Goal: Find contact information: Find contact information

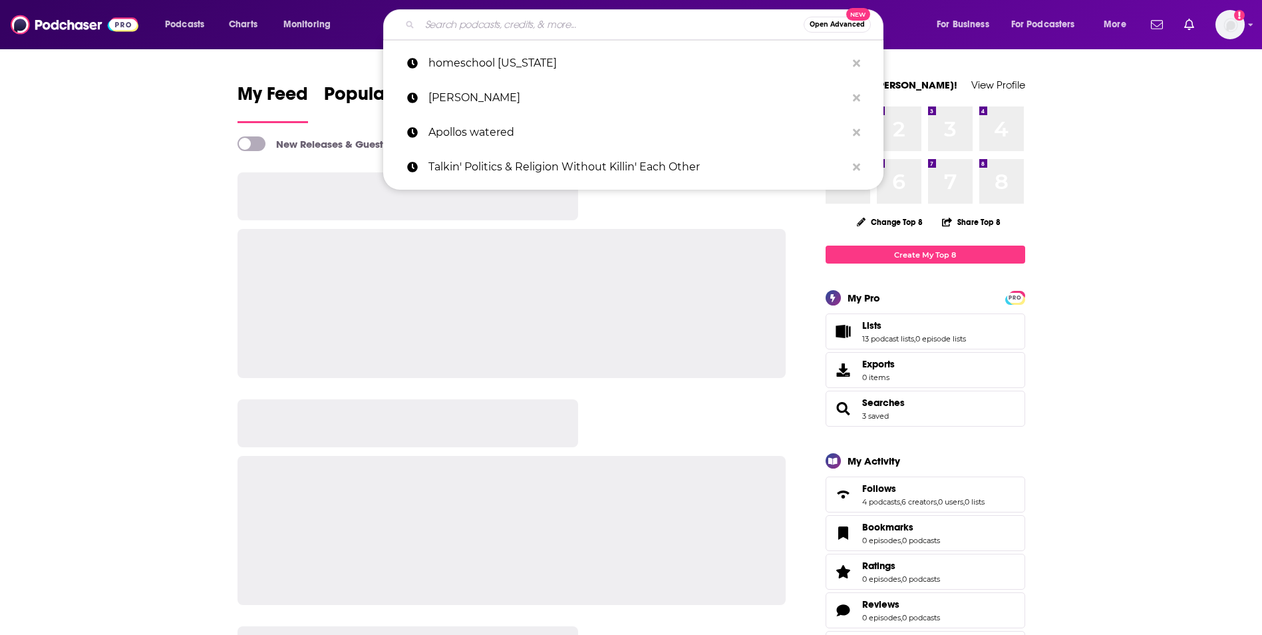
click at [513, 29] on input "Search podcasts, credits, & more..." at bounding box center [612, 24] width 384 height 21
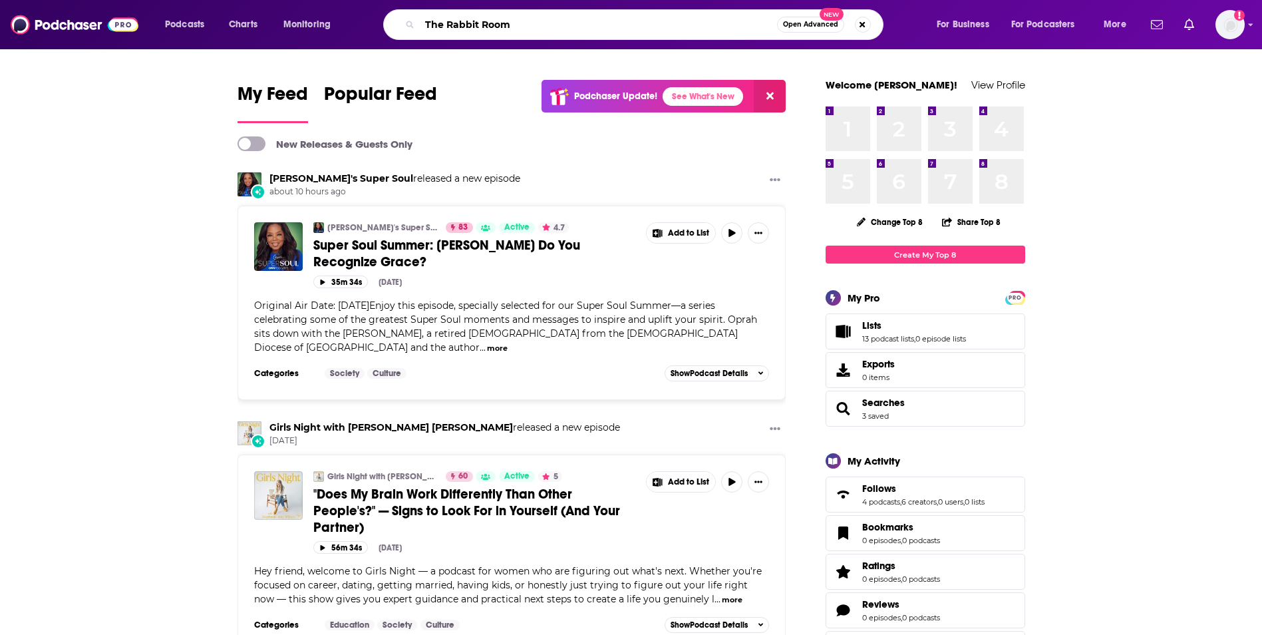
type input "The Rabbit Room"
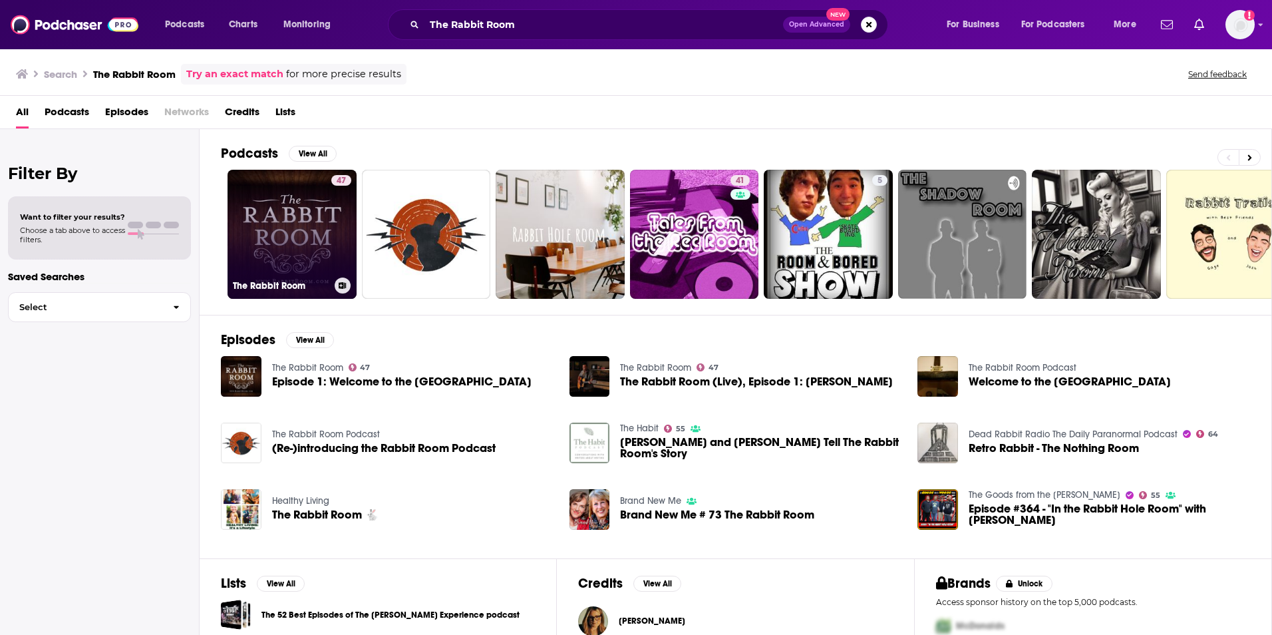
click at [284, 234] on link "47 The Rabbit Room" at bounding box center [292, 234] width 129 height 129
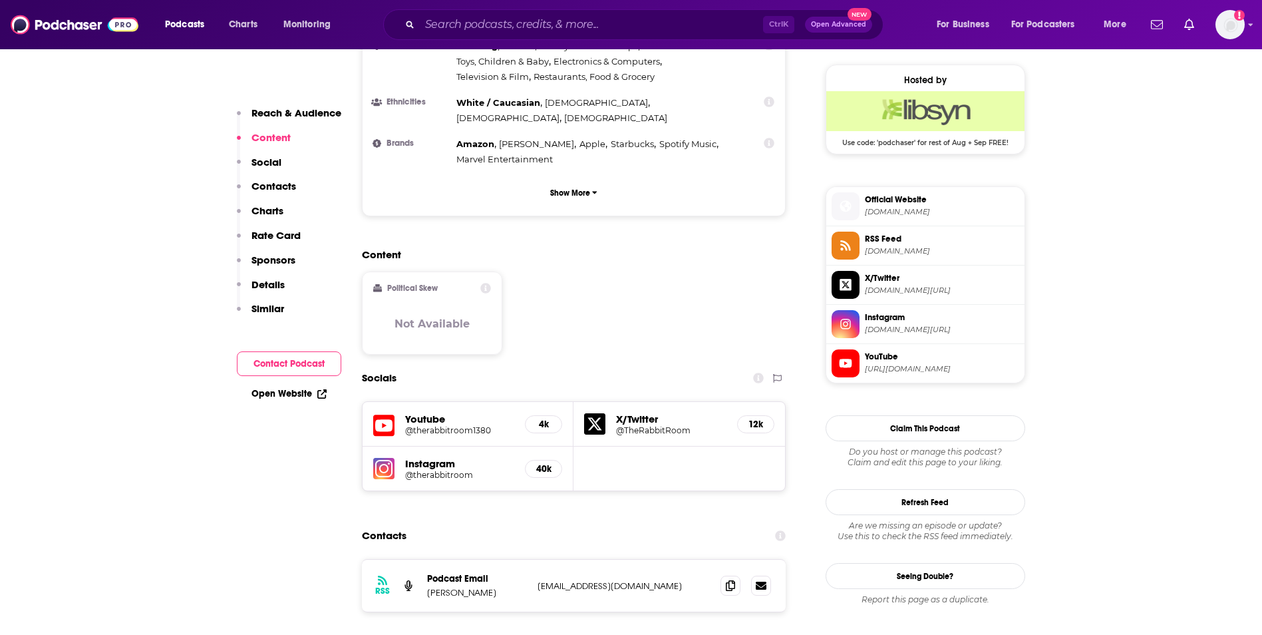
scroll to position [985, 0]
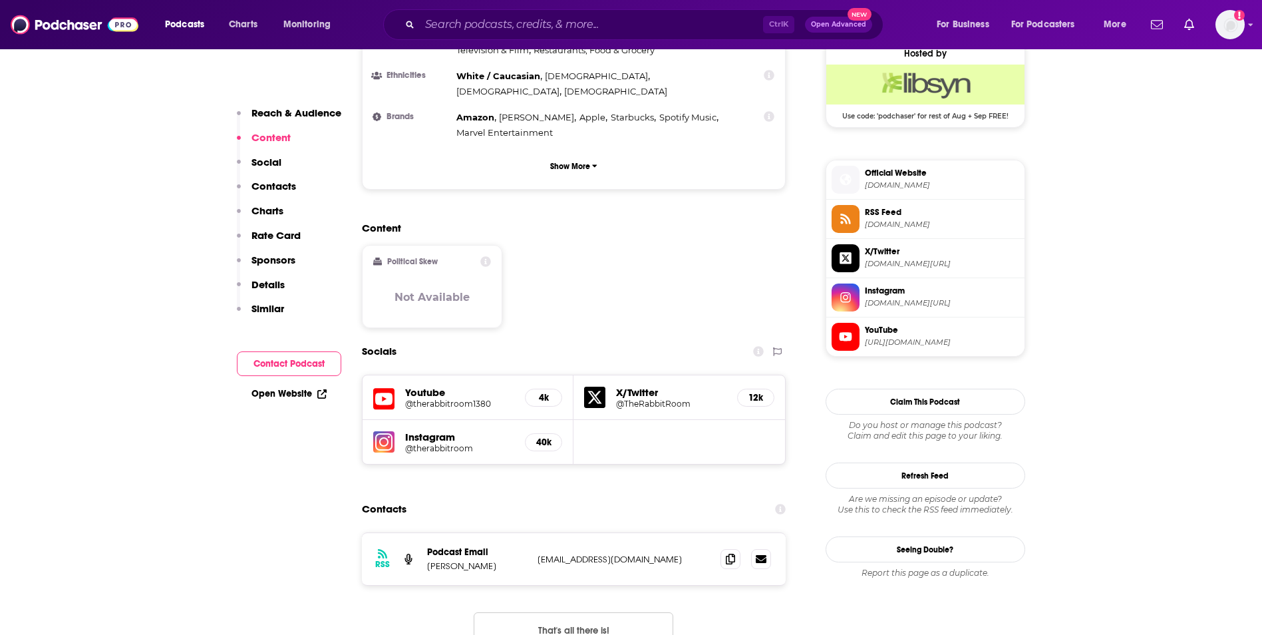
click at [641, 554] on p "[EMAIL_ADDRESS][DOMAIN_NAME]" at bounding box center [624, 559] width 173 height 11
copy div "[EMAIL_ADDRESS][DOMAIN_NAME] [EMAIL_ADDRESS][DOMAIN_NAME]"
click at [492, 30] on input "Search podcasts, credits, & more..." at bounding box center [591, 24] width 343 height 21
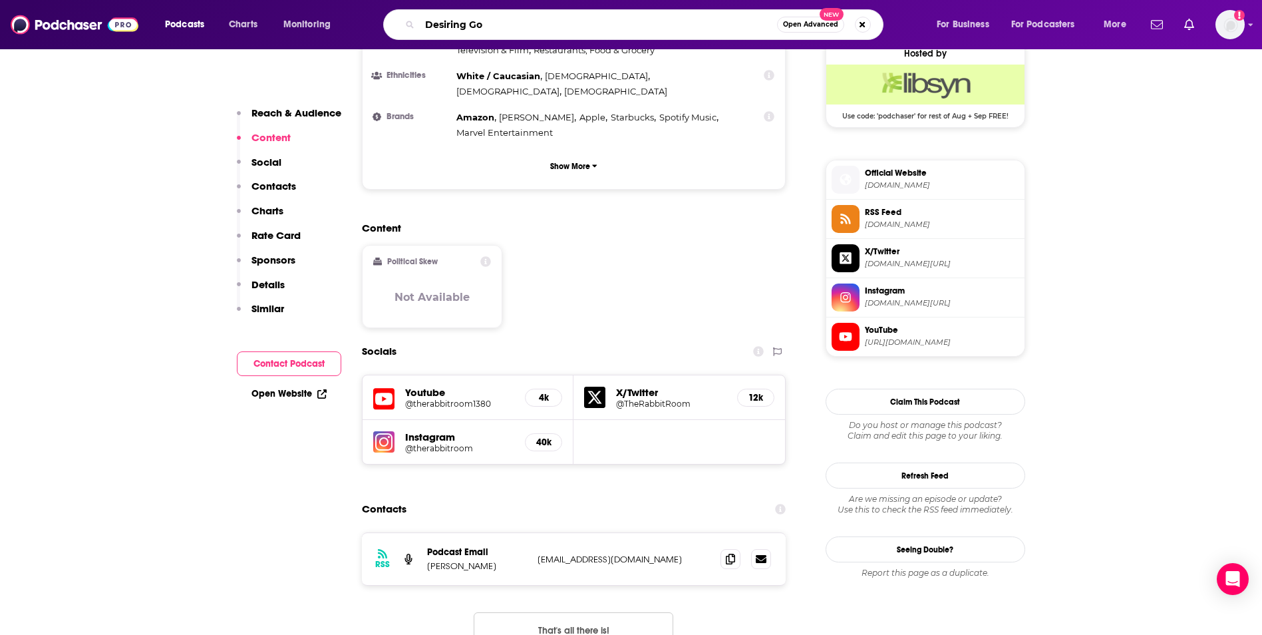
type input "Desiring [DEMOGRAPHIC_DATA]"
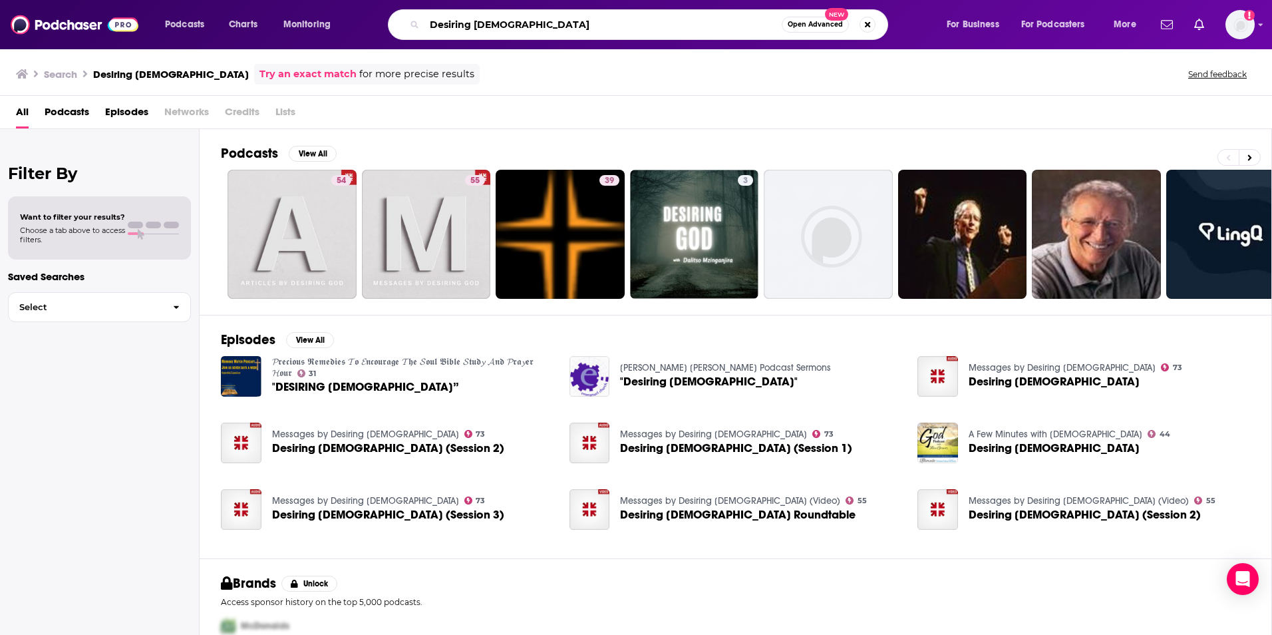
click at [497, 27] on input "Desiring [DEMOGRAPHIC_DATA]" at bounding box center [603, 24] width 357 height 21
type input "[DEMOGRAPHIC_DATA]"
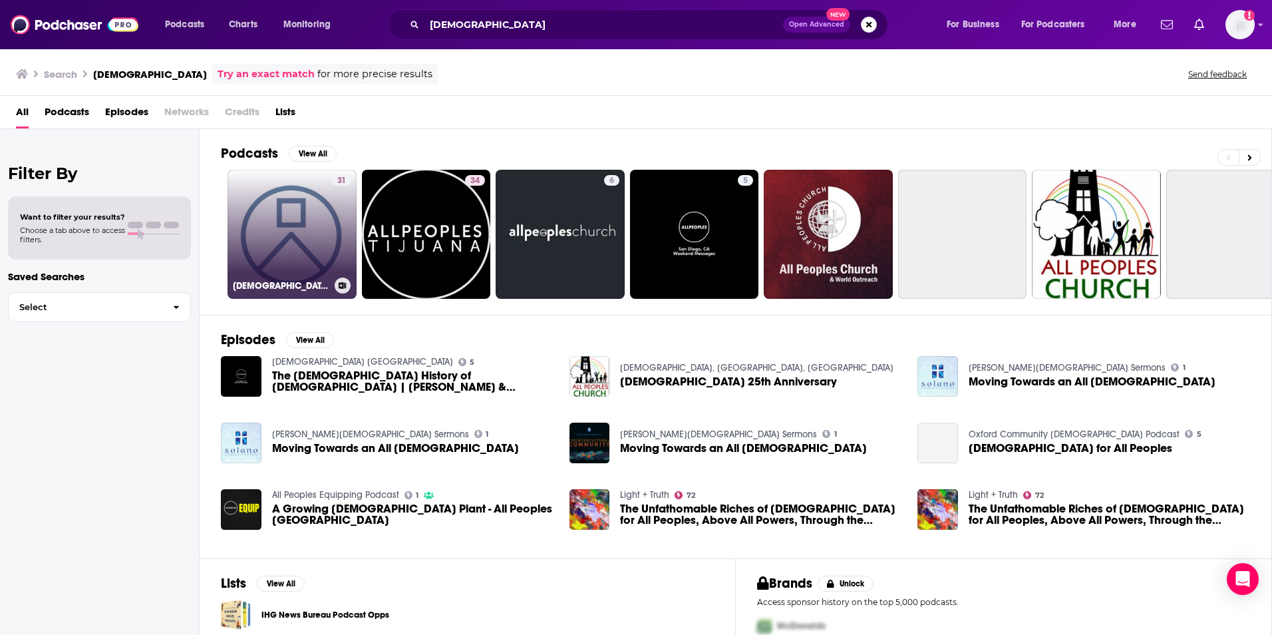
click at [304, 244] on link "31 [DEMOGRAPHIC_DATA]" at bounding box center [292, 234] width 129 height 129
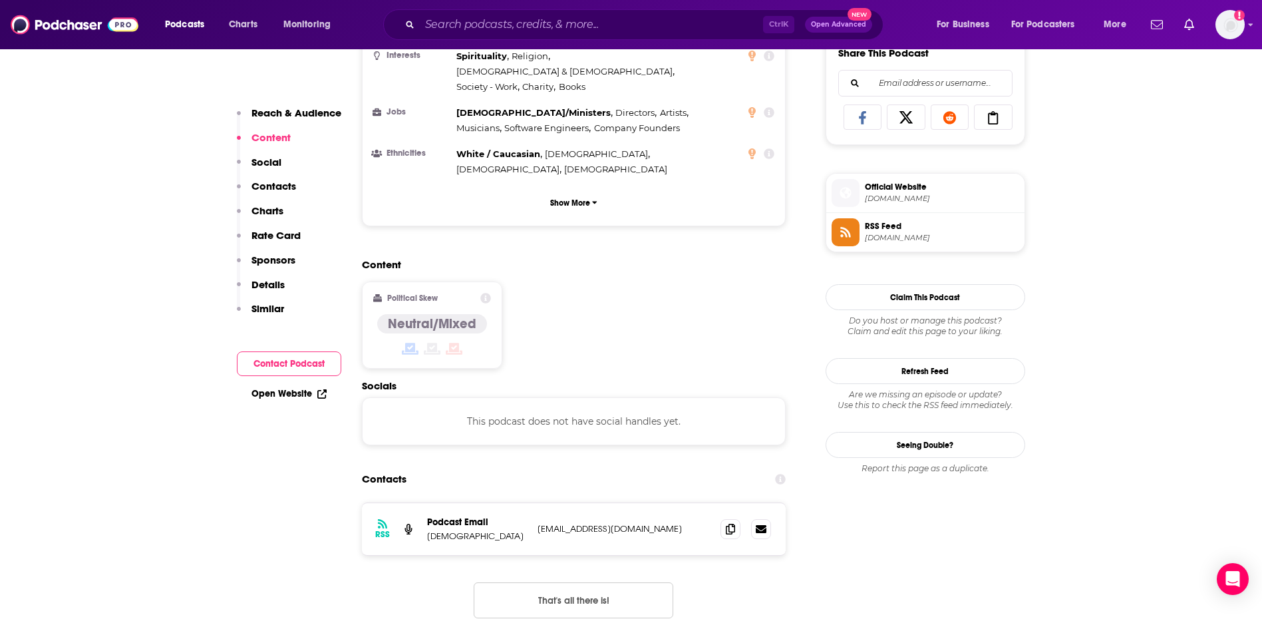
scroll to position [878, 0]
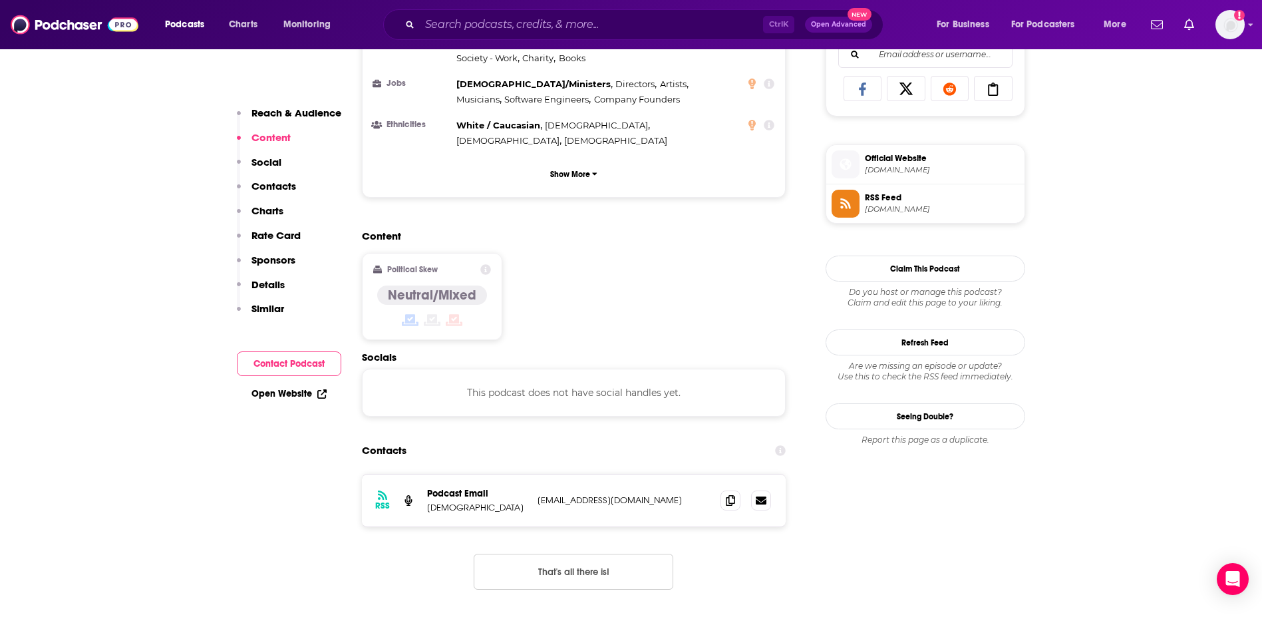
click at [700, 494] on p "[EMAIL_ADDRESS][DOMAIN_NAME]" at bounding box center [624, 499] width 173 height 11
copy div "[EMAIL_ADDRESS][DOMAIN_NAME] [EMAIL_ADDRESS][DOMAIN_NAME]"
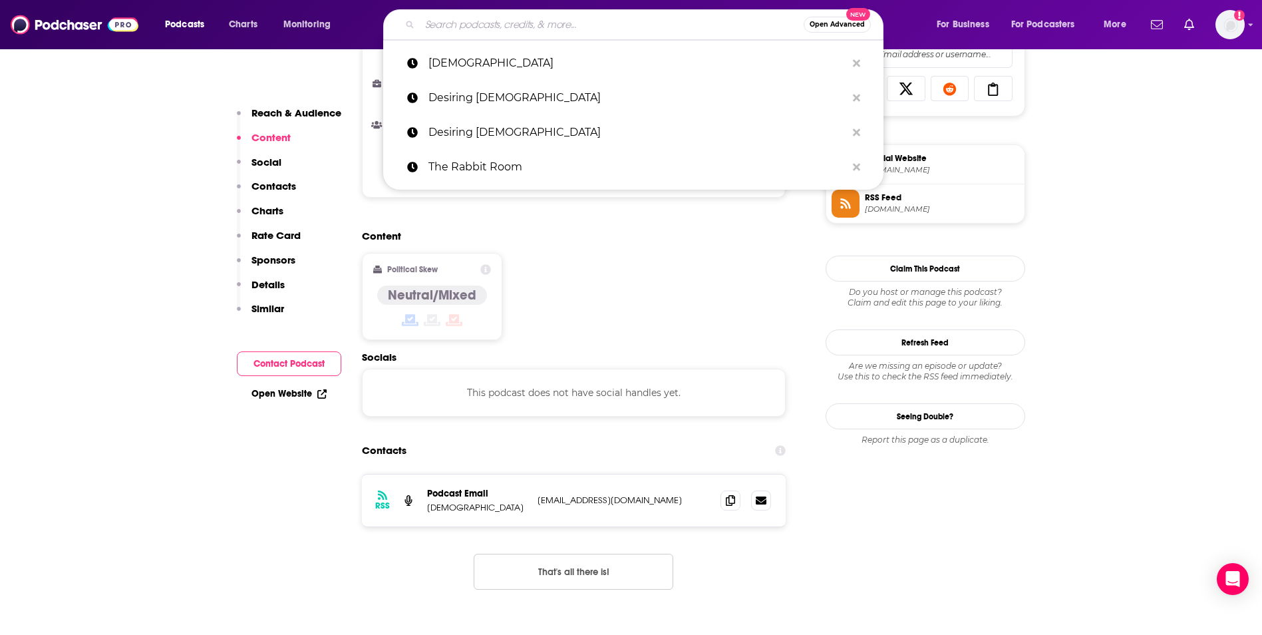
click at [507, 23] on input "Search podcasts, credits, & more..." at bounding box center [612, 24] width 384 height 21
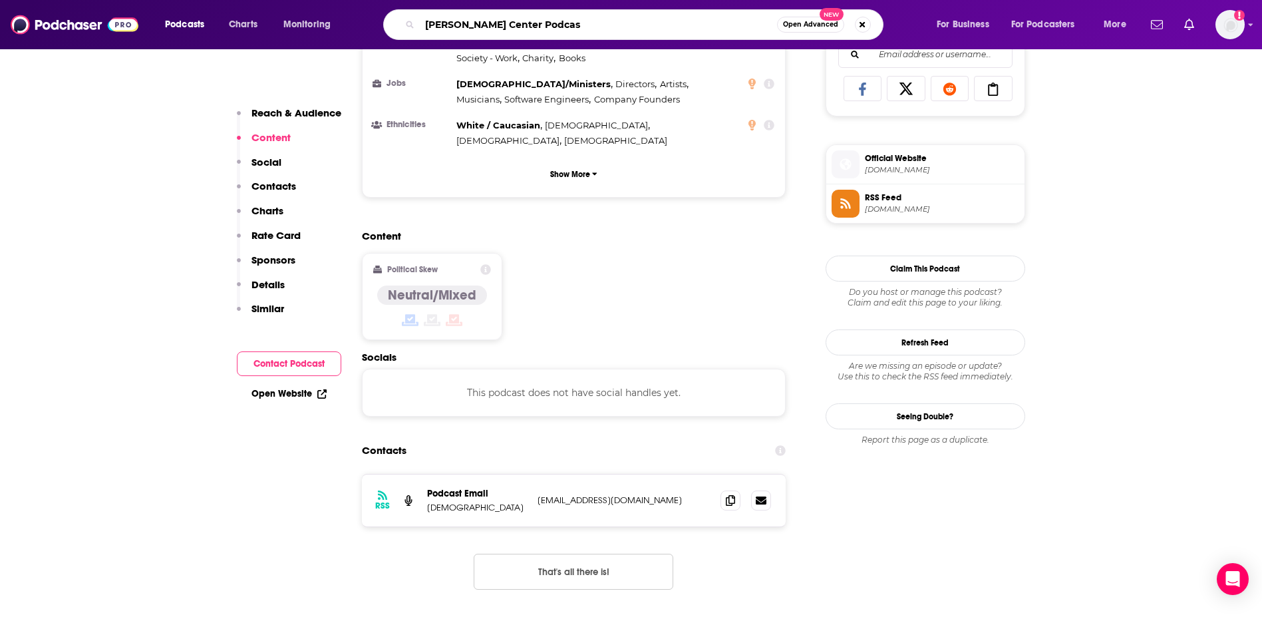
type input "[PERSON_NAME] Center Podcast"
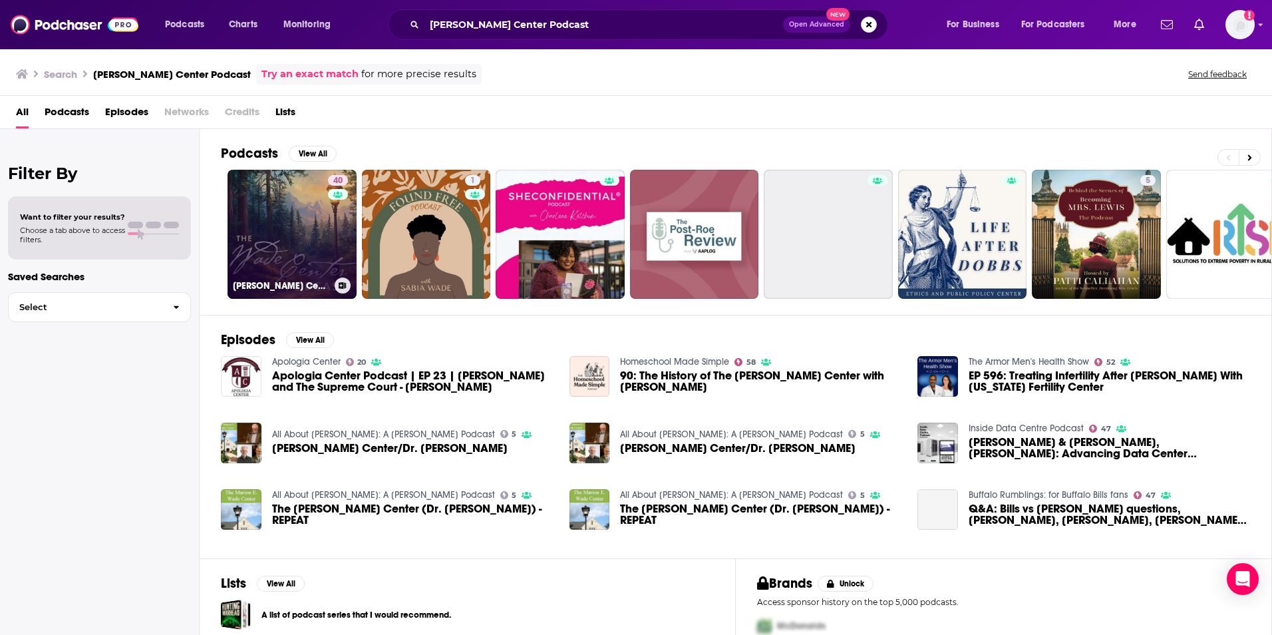
click at [329, 240] on div "40" at bounding box center [339, 226] width 23 height 102
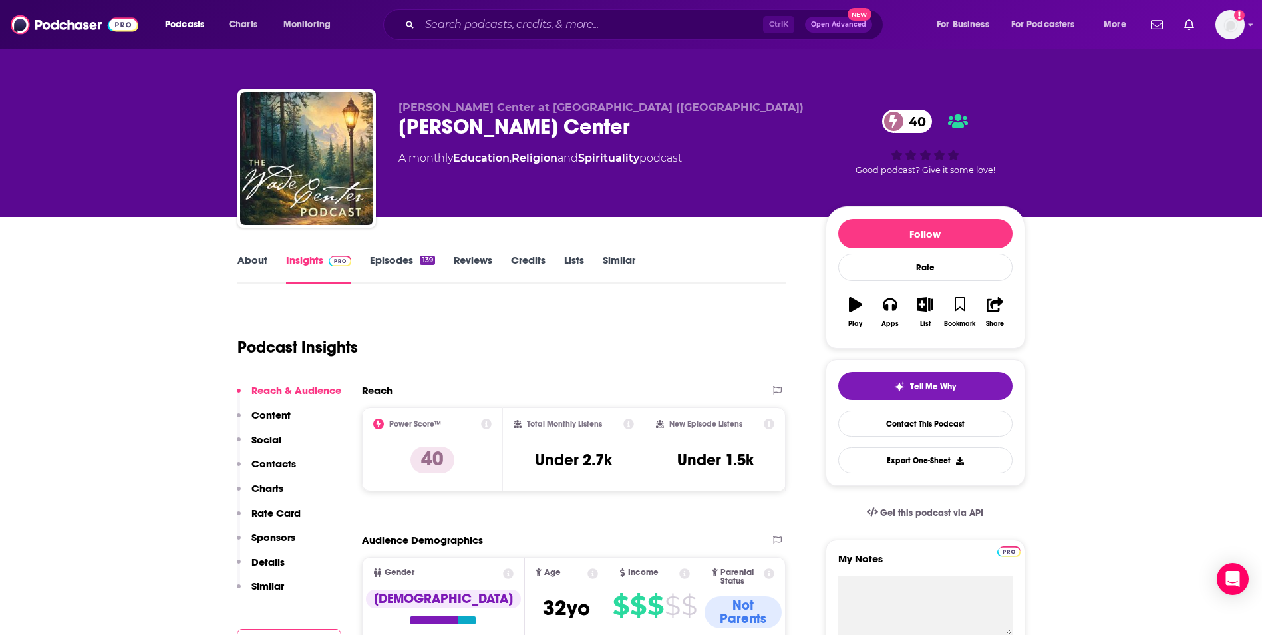
click at [244, 260] on link "About" at bounding box center [253, 269] width 30 height 31
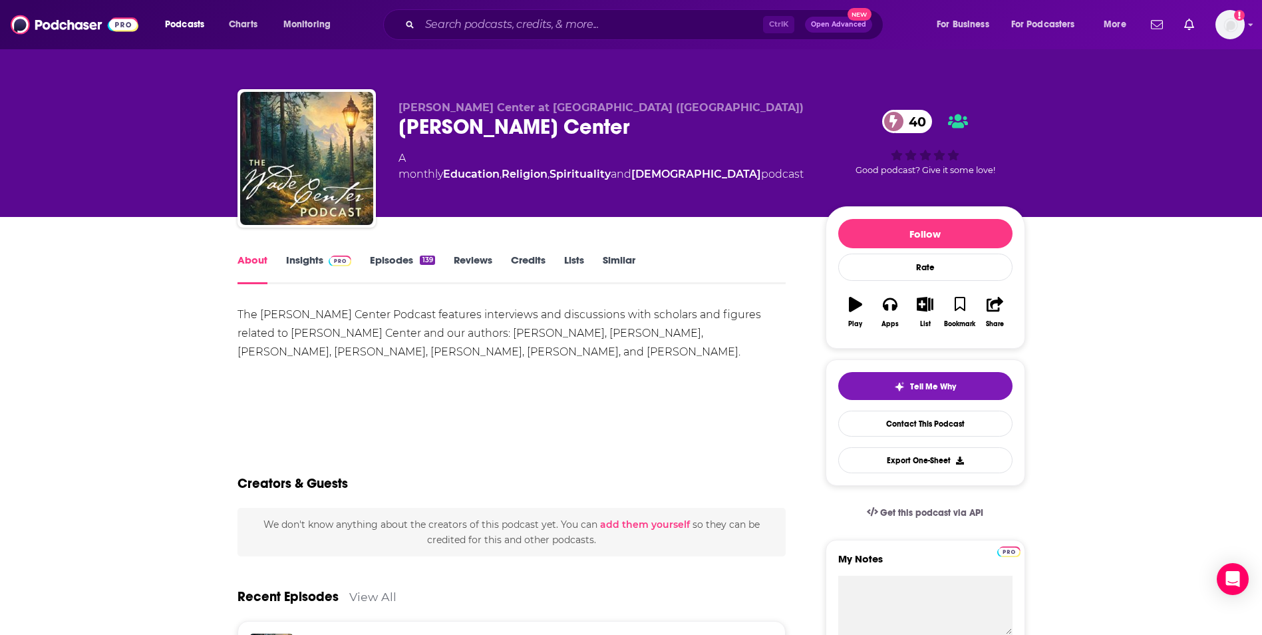
click at [297, 260] on link "Insights" at bounding box center [319, 269] width 66 height 31
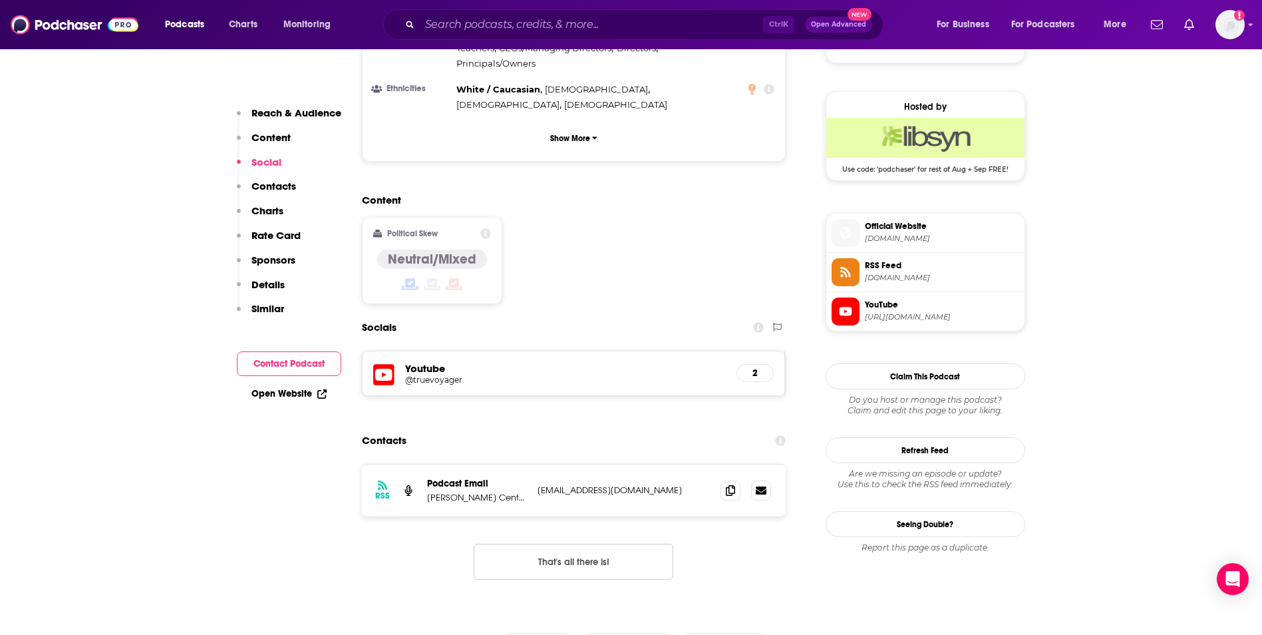
scroll to position [958, 0]
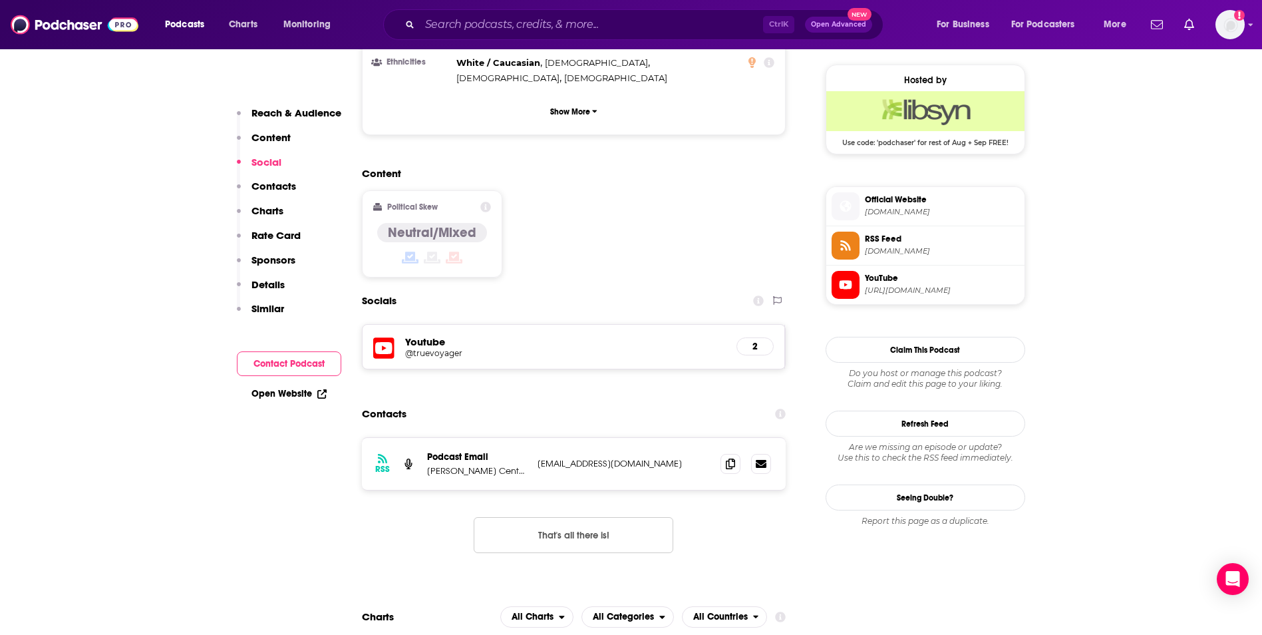
click at [644, 458] on p "[EMAIL_ADDRESS][DOMAIN_NAME]" at bounding box center [624, 463] width 173 height 11
copy div "[EMAIL_ADDRESS][DOMAIN_NAME] [DOMAIN_NAME][EMAIL_ADDRESS][DOMAIN_NAME]"
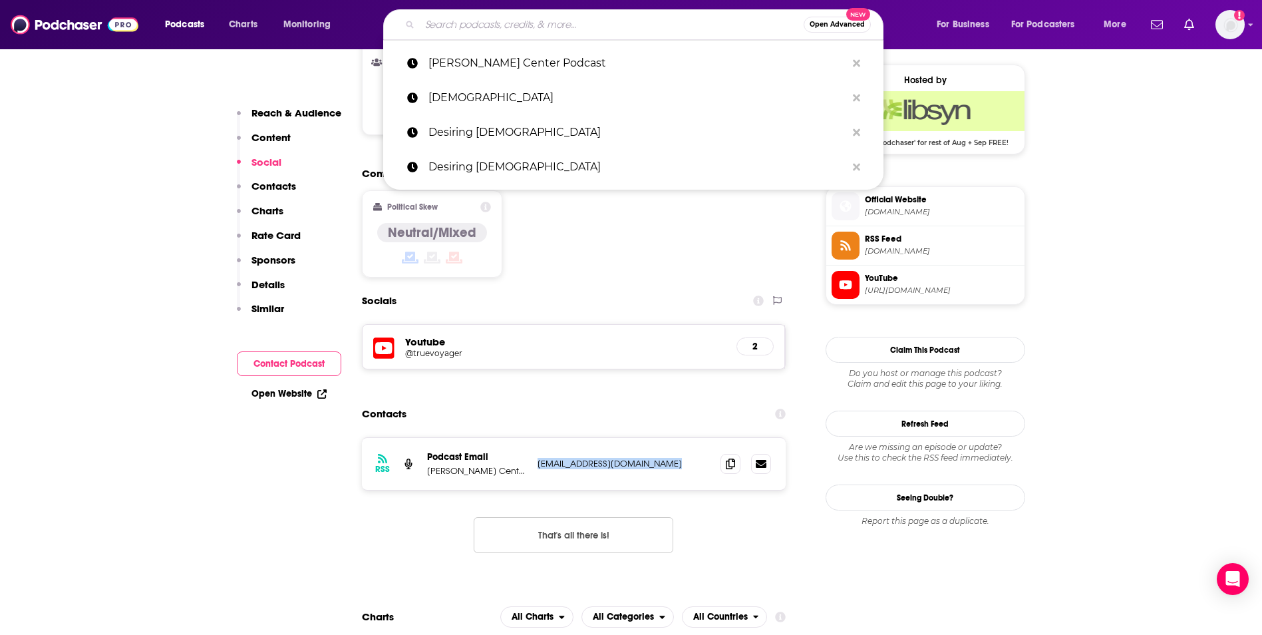
click at [574, 21] on input "Search podcasts, credits, & more..." at bounding box center [612, 24] width 384 height 21
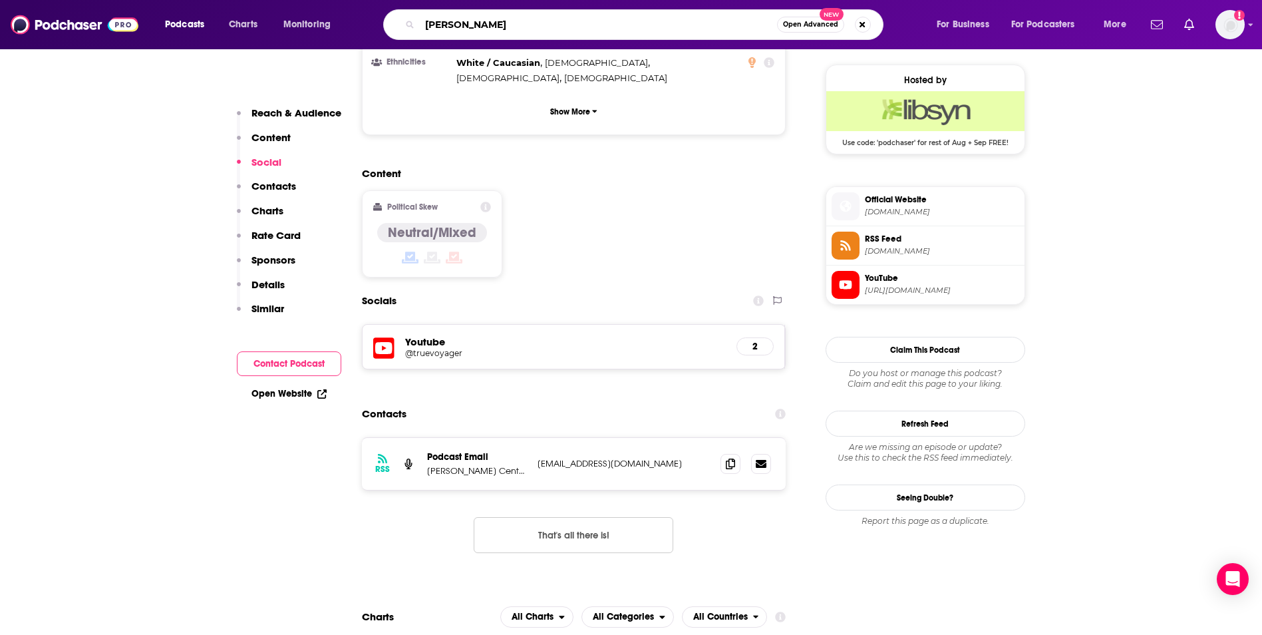
type input "[PERSON_NAME]"
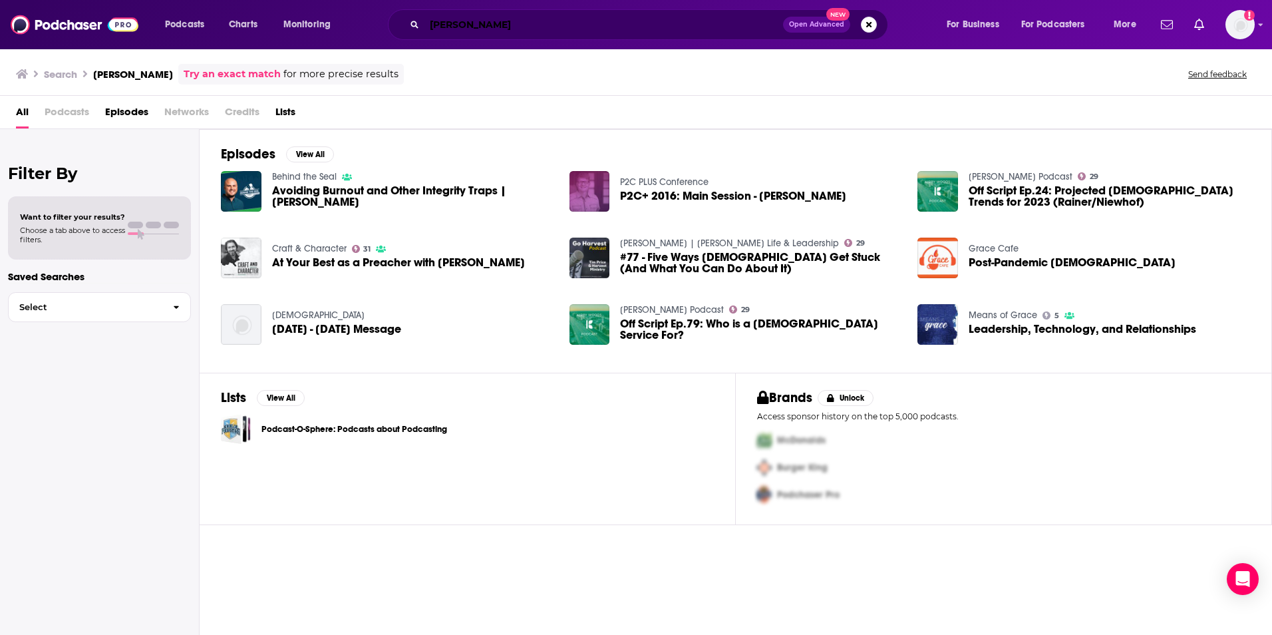
click at [509, 19] on input "[PERSON_NAME]" at bounding box center [604, 24] width 359 height 21
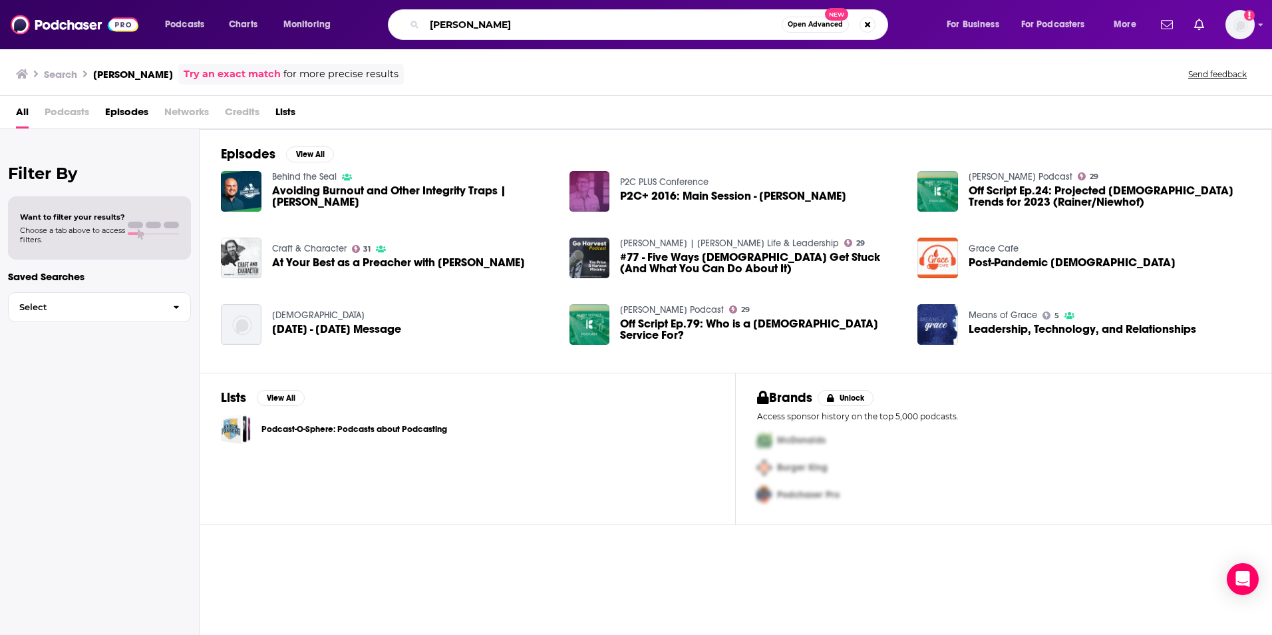
click at [509, 19] on input "[PERSON_NAME]" at bounding box center [603, 24] width 357 height 21
type input "Pastor Talk 9marks"
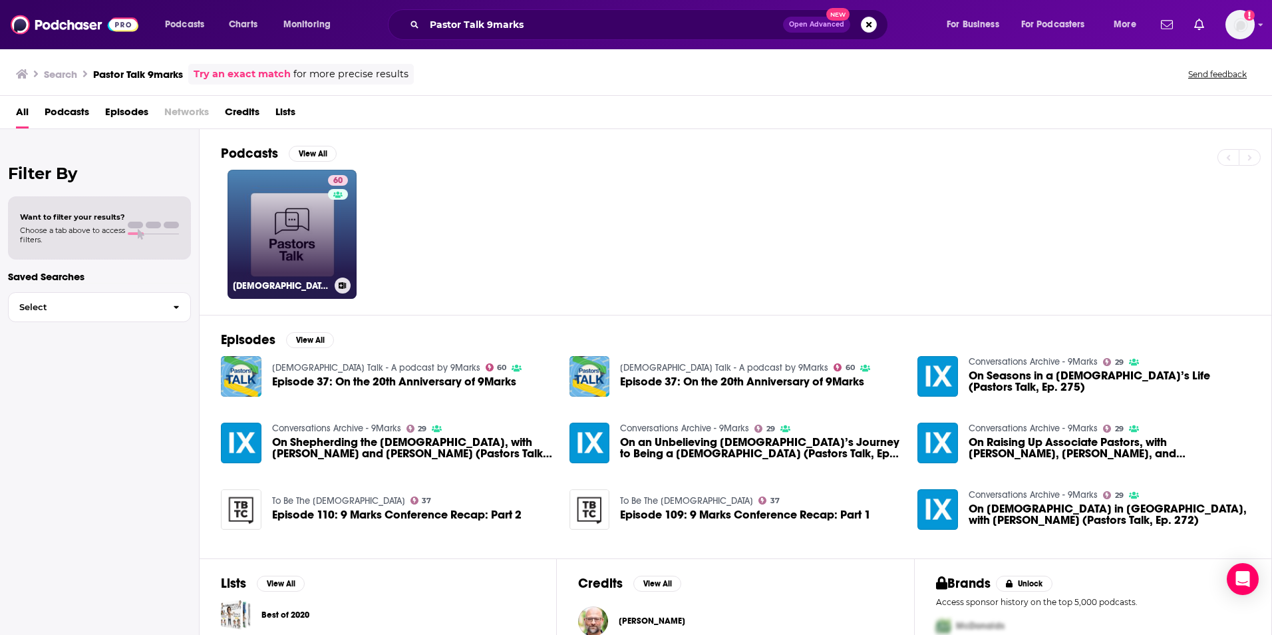
click at [311, 220] on link "60 [DEMOGRAPHIC_DATA] Talk - A podcast by 9Marks" at bounding box center [292, 234] width 129 height 129
